Goal: Information Seeking & Learning: Learn about a topic

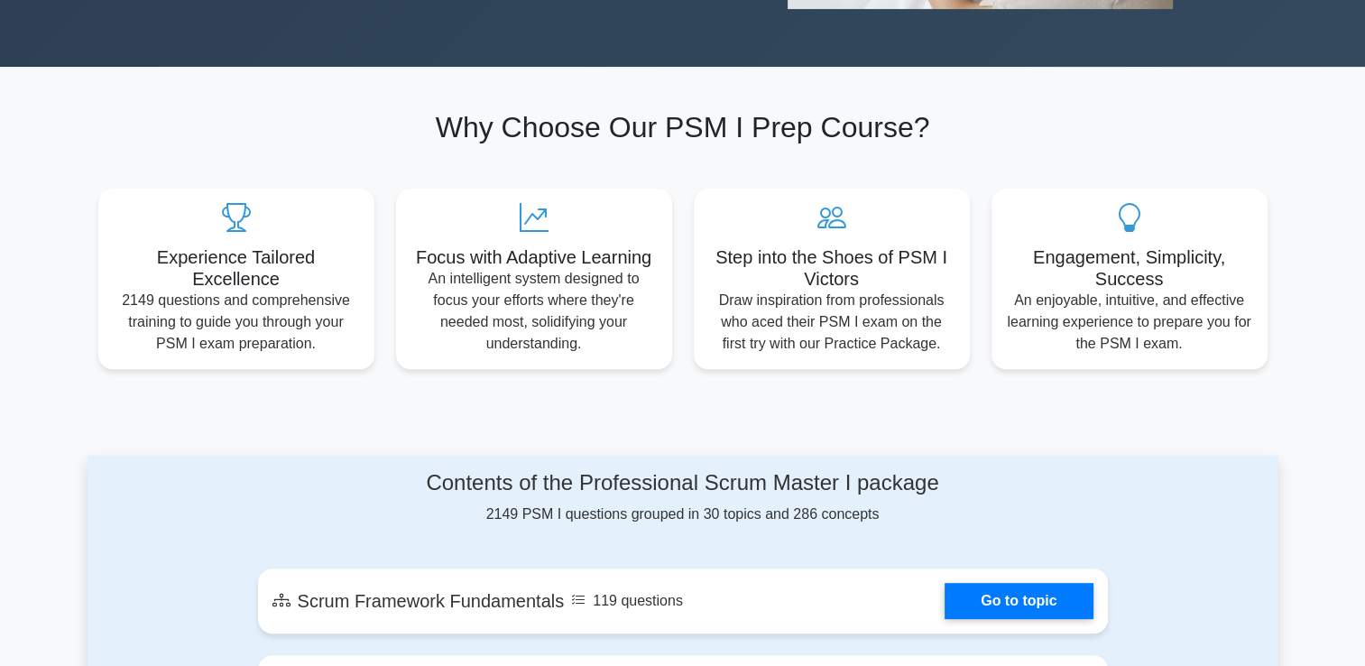
scroll to position [185, 0]
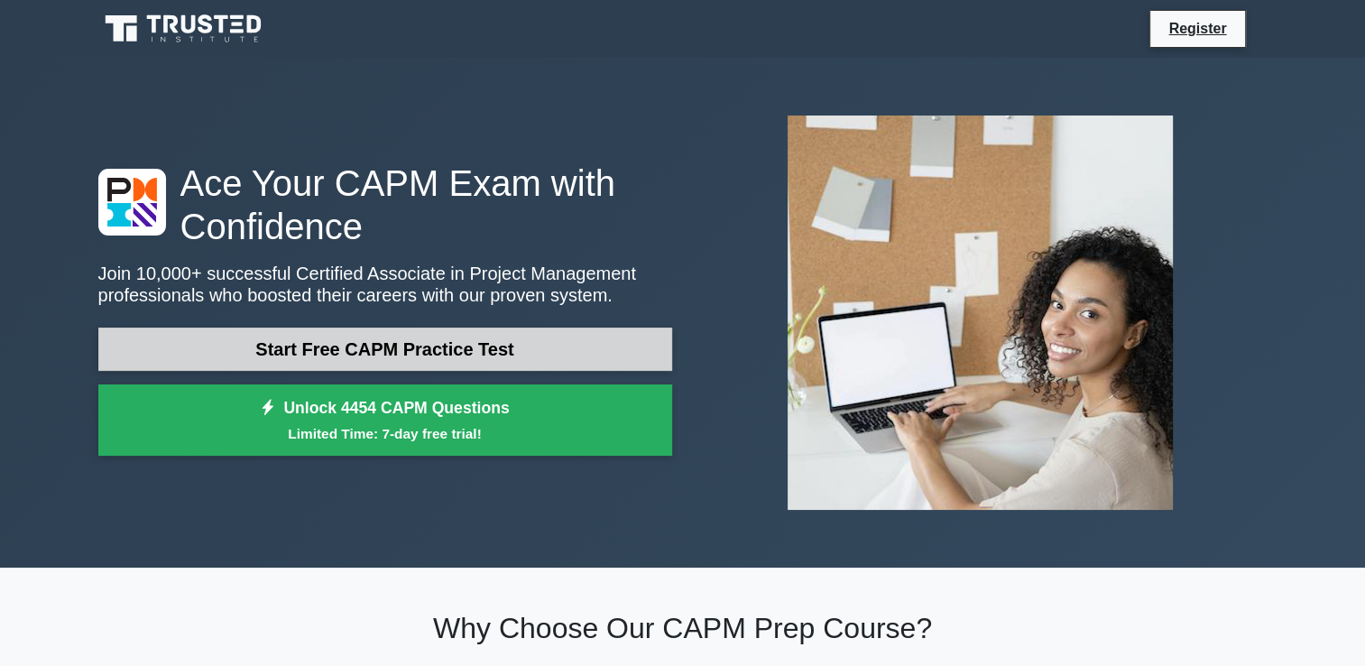
click at [464, 343] on link "Start Free CAPM Practice Test" at bounding box center [385, 348] width 574 height 43
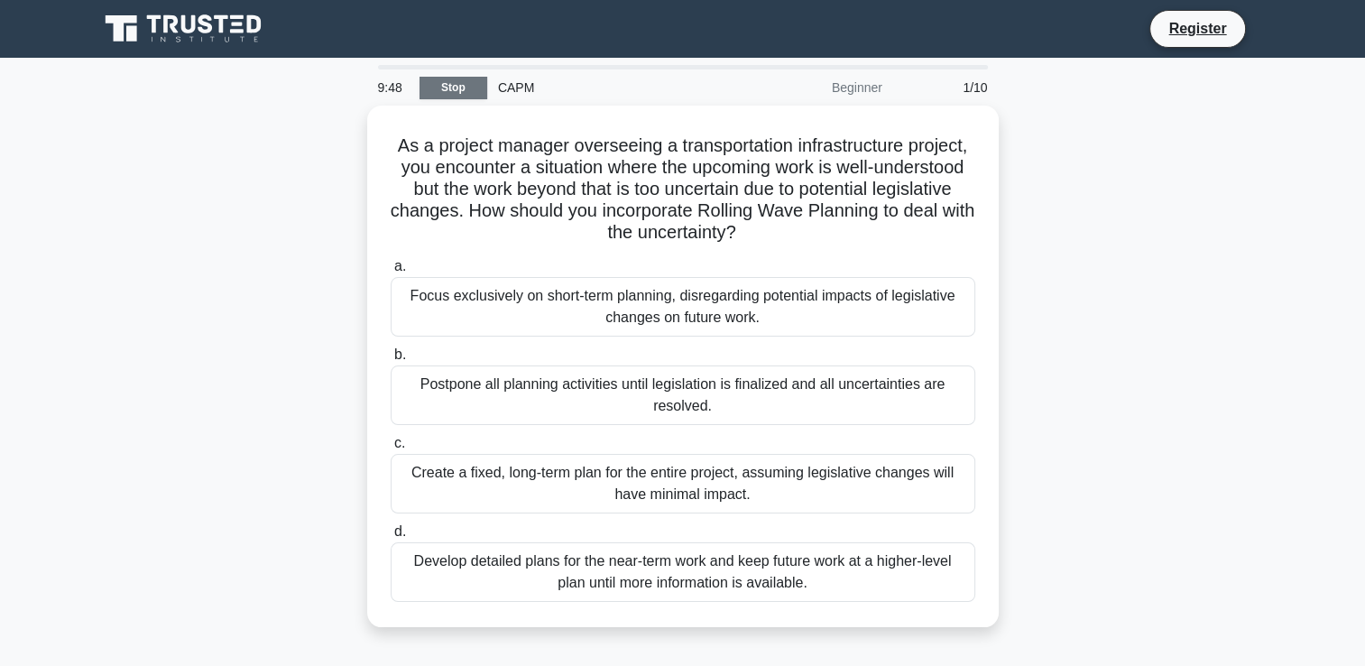
click at [448, 83] on link "Stop" at bounding box center [453, 88] width 68 height 23
